Goal: Task Accomplishment & Management: Manage account settings

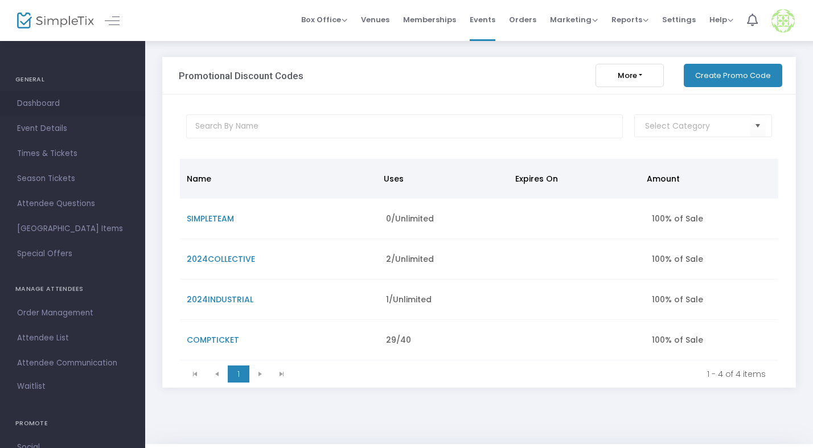
click at [42, 104] on span "Dashboard" at bounding box center [72, 103] width 111 height 15
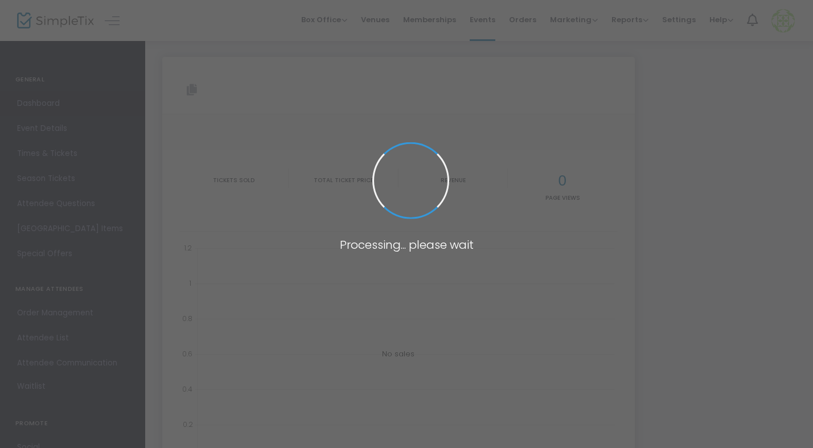
type input "[URL][DOMAIN_NAME]"
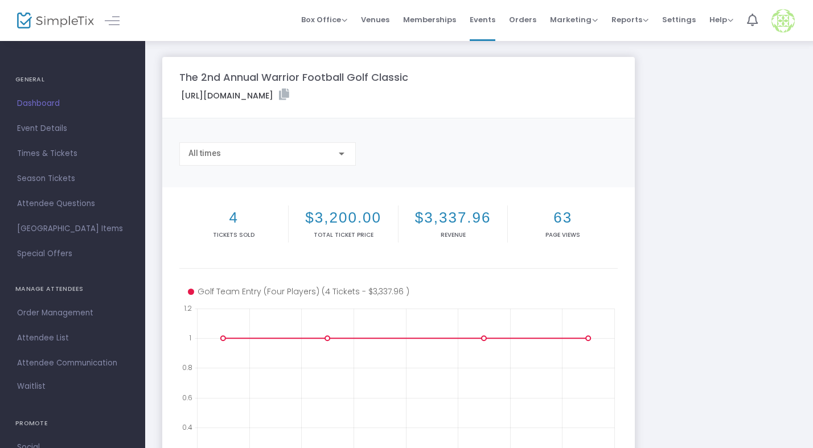
click at [570, 218] on h2 "63" at bounding box center [562, 218] width 105 height 18
click at [46, 336] on span "Attendee List" at bounding box center [72, 338] width 111 height 15
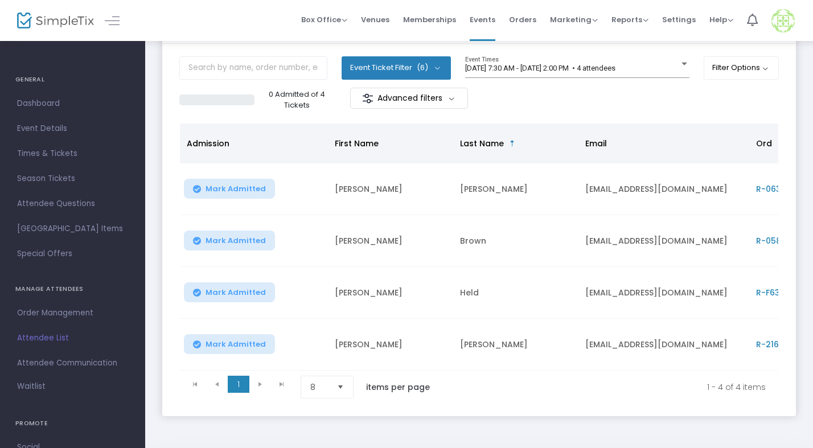
scroll to position [62, 0]
drag, startPoint x: 543, startPoint y: 375, endPoint x: 704, endPoint y: 357, distance: 162.8
click at [704, 357] on kendo-grid "Admission First Name Last Name Email Order ID Section Mark Admitted [PERSON_NAM…" at bounding box center [479, 263] width 600 height 281
click at [626, 266] on td "[EMAIL_ADDRESS][DOMAIN_NAME]" at bounding box center [664, 241] width 171 height 52
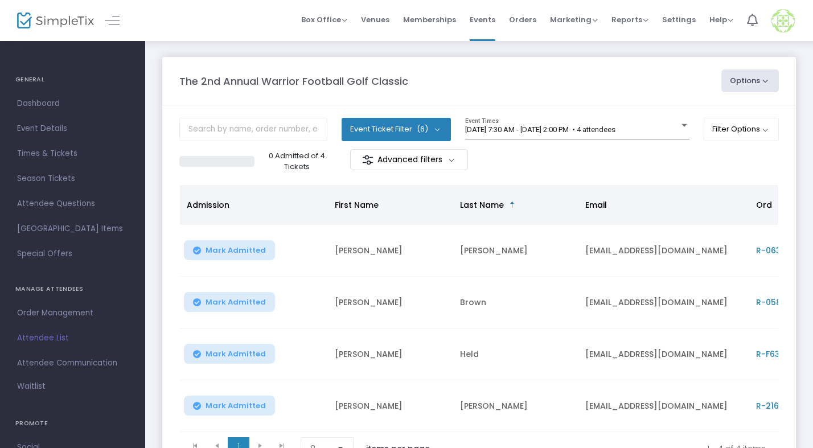
scroll to position [0, 0]
